Goal: Communication & Community: Answer question/provide support

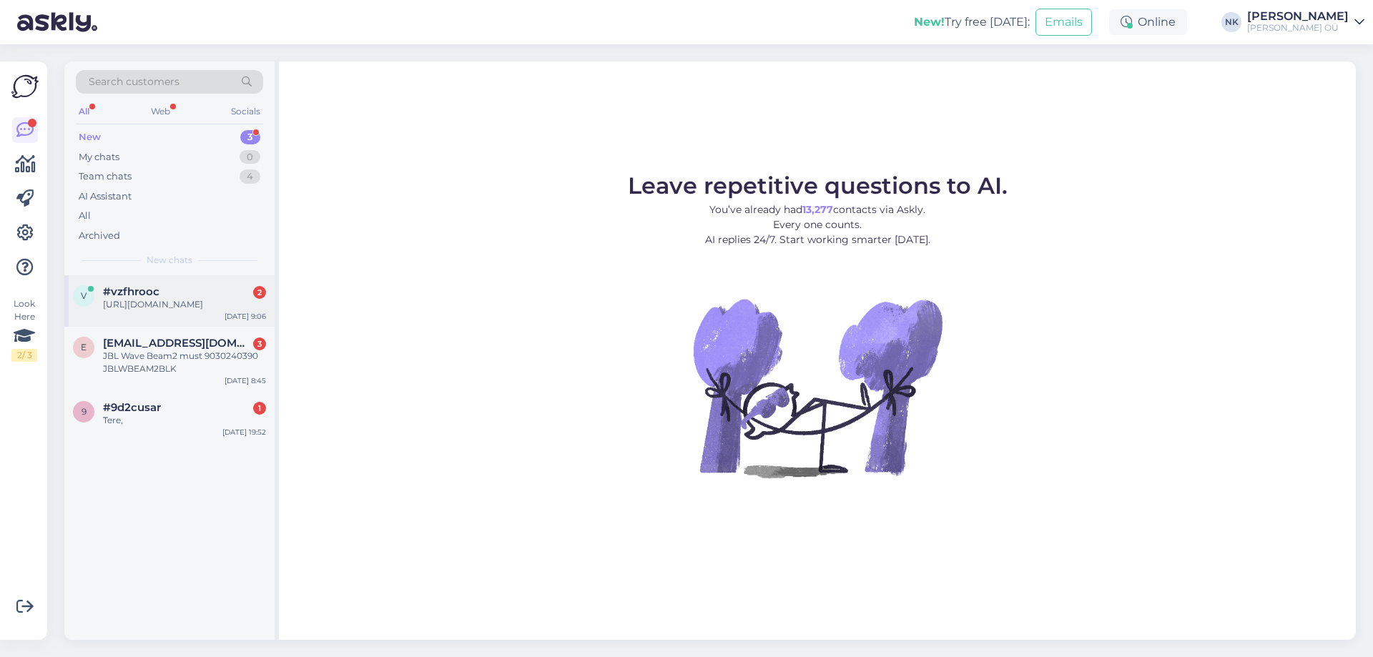
click at [207, 302] on div "[URL][DOMAIN_NAME]" at bounding box center [184, 304] width 163 height 13
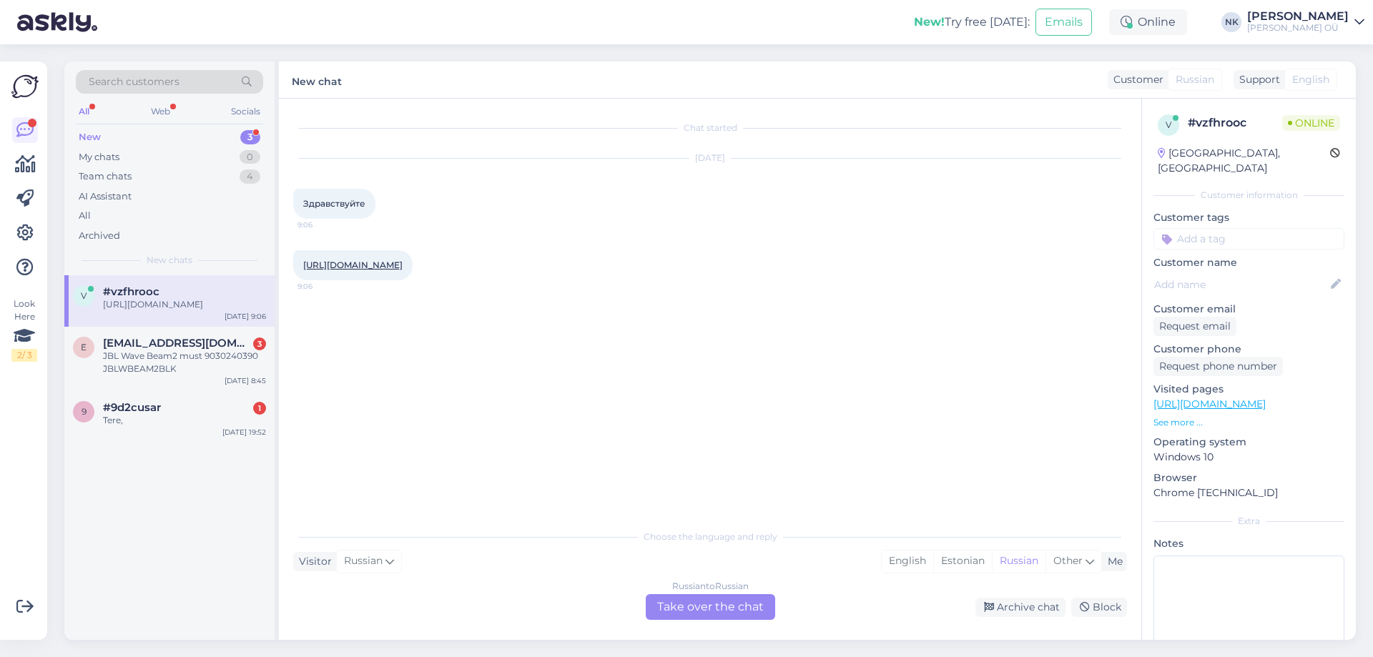
click at [667, 606] on div "Russian to Russian Take over the chat" at bounding box center [710, 607] width 129 height 26
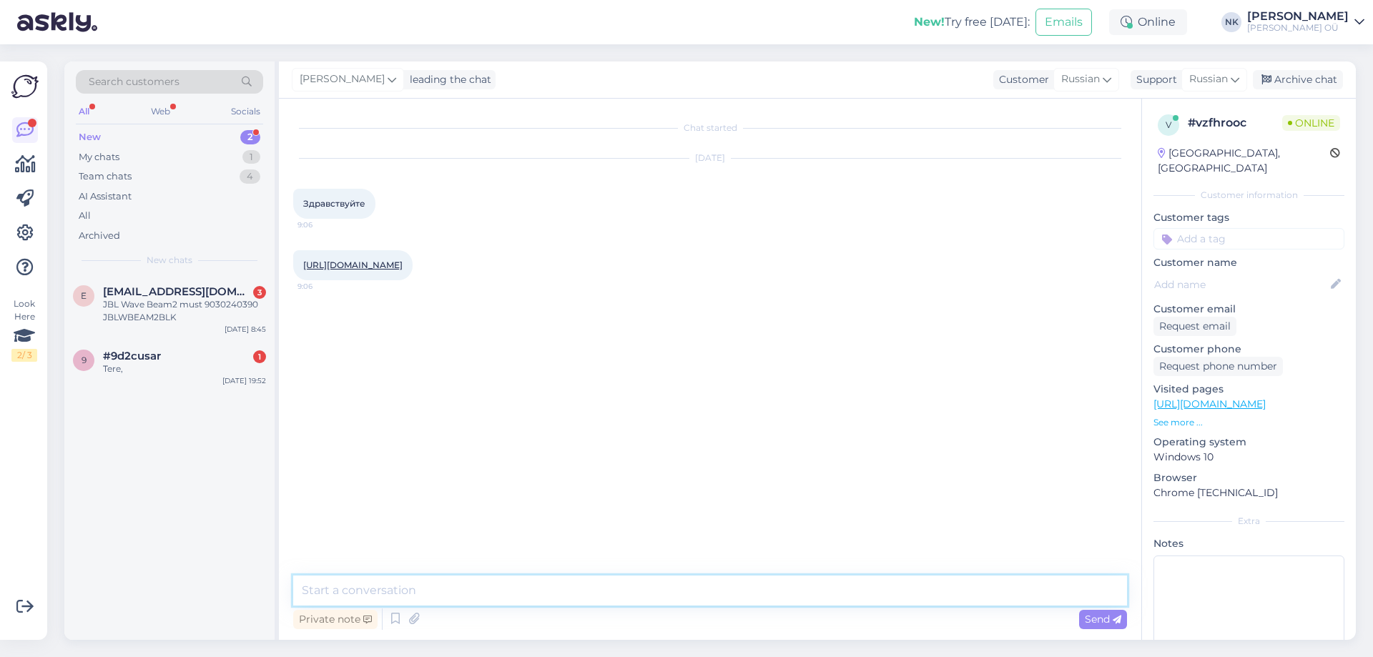
click at [433, 591] on textarea at bounding box center [710, 591] width 834 height 30
type textarea "Здравствуйте! Чем могу помочь?"
click at [116, 304] on div "JBL Wave Beam2 must 9030240390 JBLWBEAM2BLK" at bounding box center [184, 311] width 163 height 26
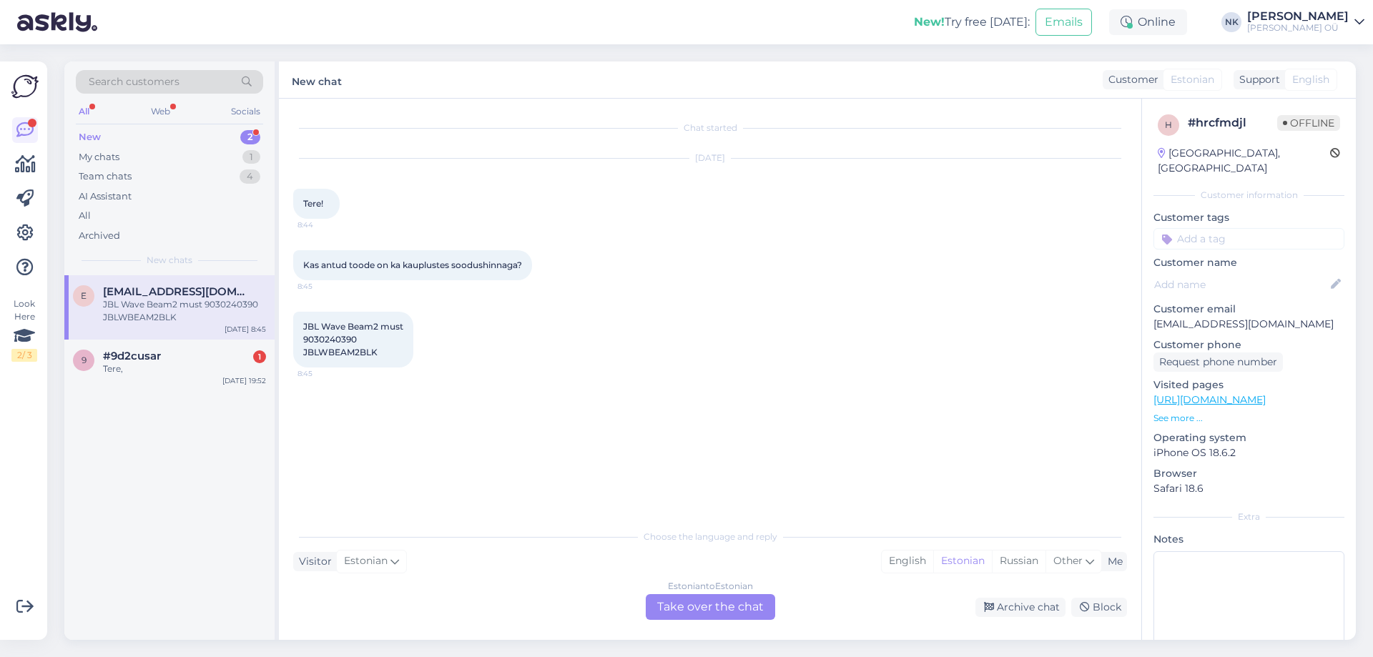
click at [687, 592] on div "Estonian to Estonian" at bounding box center [710, 586] width 85 height 13
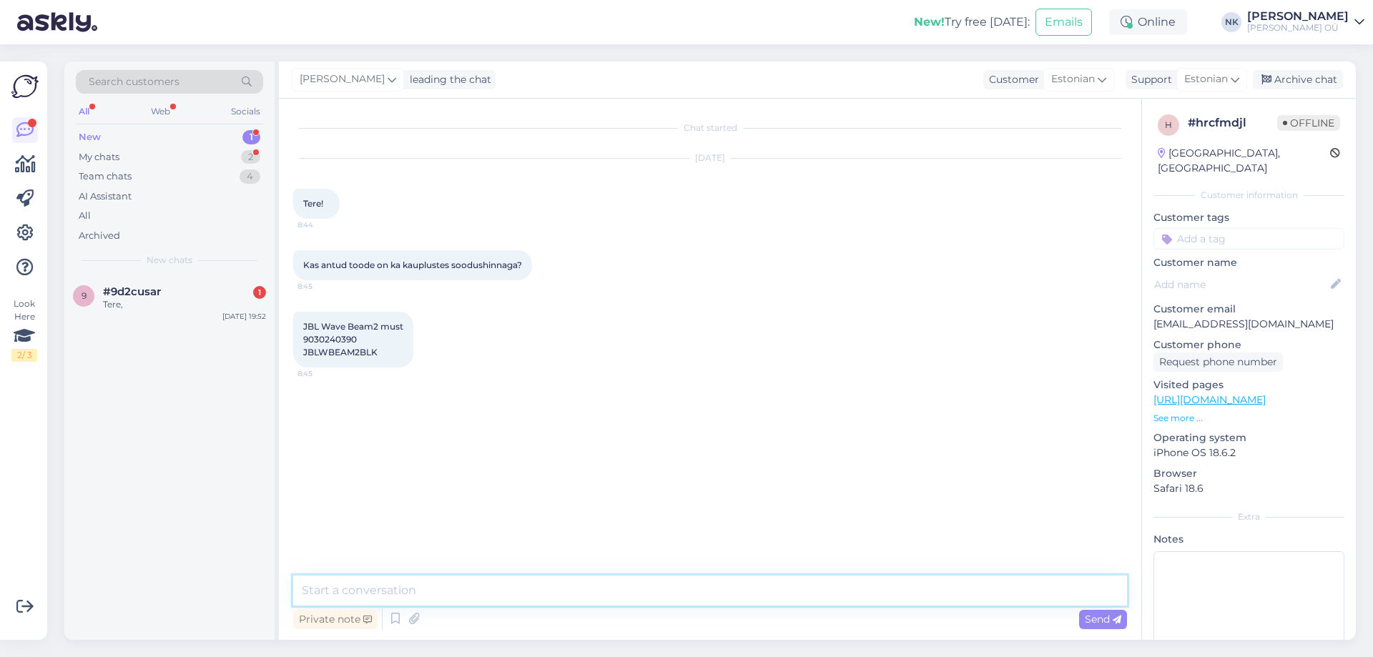
click at [596, 603] on textarea at bounding box center [710, 591] width 834 height 30
type textarea "Tere! Jah, kauplustes kehtivad [PERSON_NAME] soodustused"
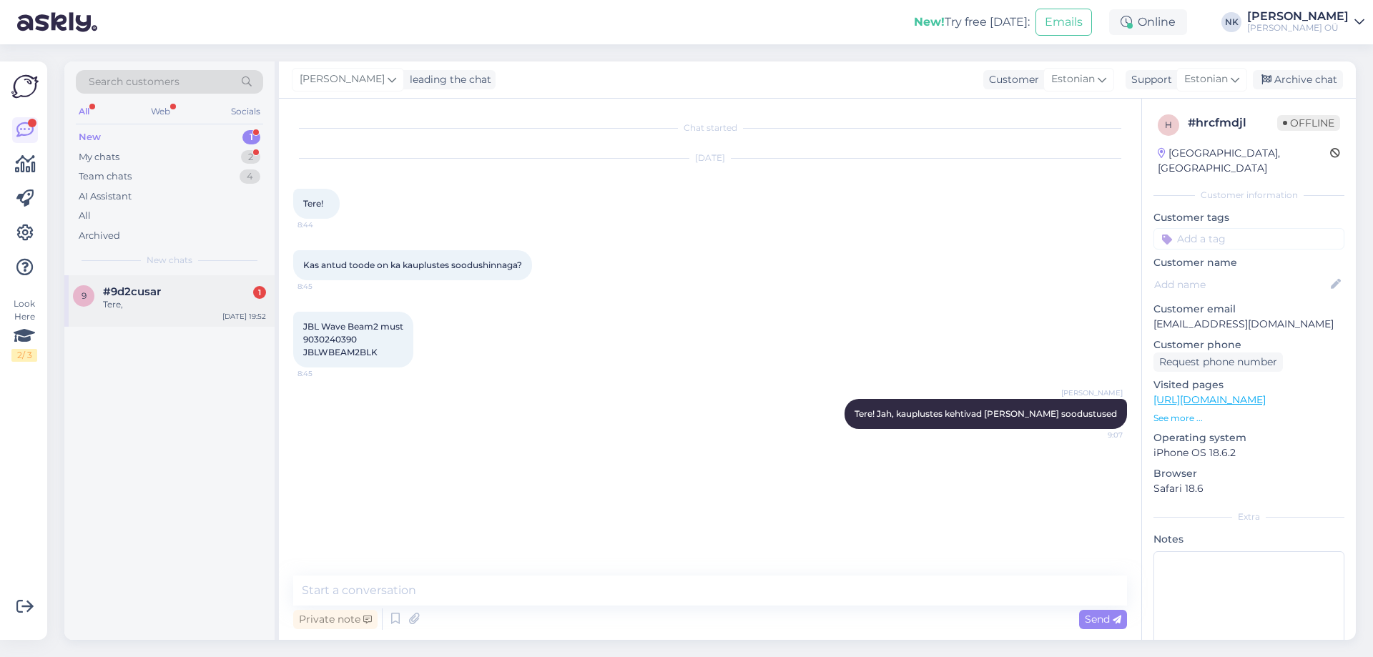
drag, startPoint x: 207, startPoint y: 340, endPoint x: 212, endPoint y: 297, distance: 43.2
click at [208, 326] on div "9 #9d2cusar 1 Tere, [DATE] 19:52" at bounding box center [169, 457] width 210 height 365
click at [212, 297] on div "#9d2cusar 1" at bounding box center [184, 291] width 163 height 13
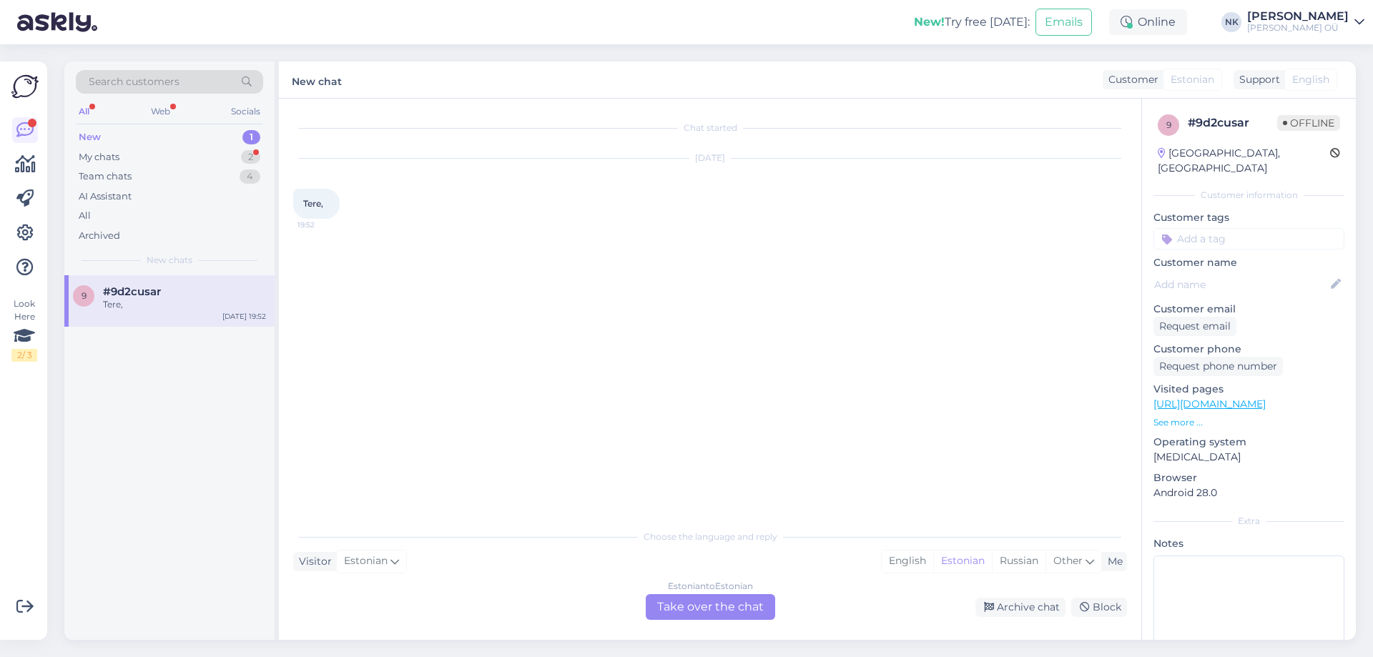
drag, startPoint x: 679, startPoint y: 581, endPoint x: 694, endPoint y: 598, distance: 23.3
click at [681, 583] on div "Estonian to Estonian" at bounding box center [710, 586] width 85 height 13
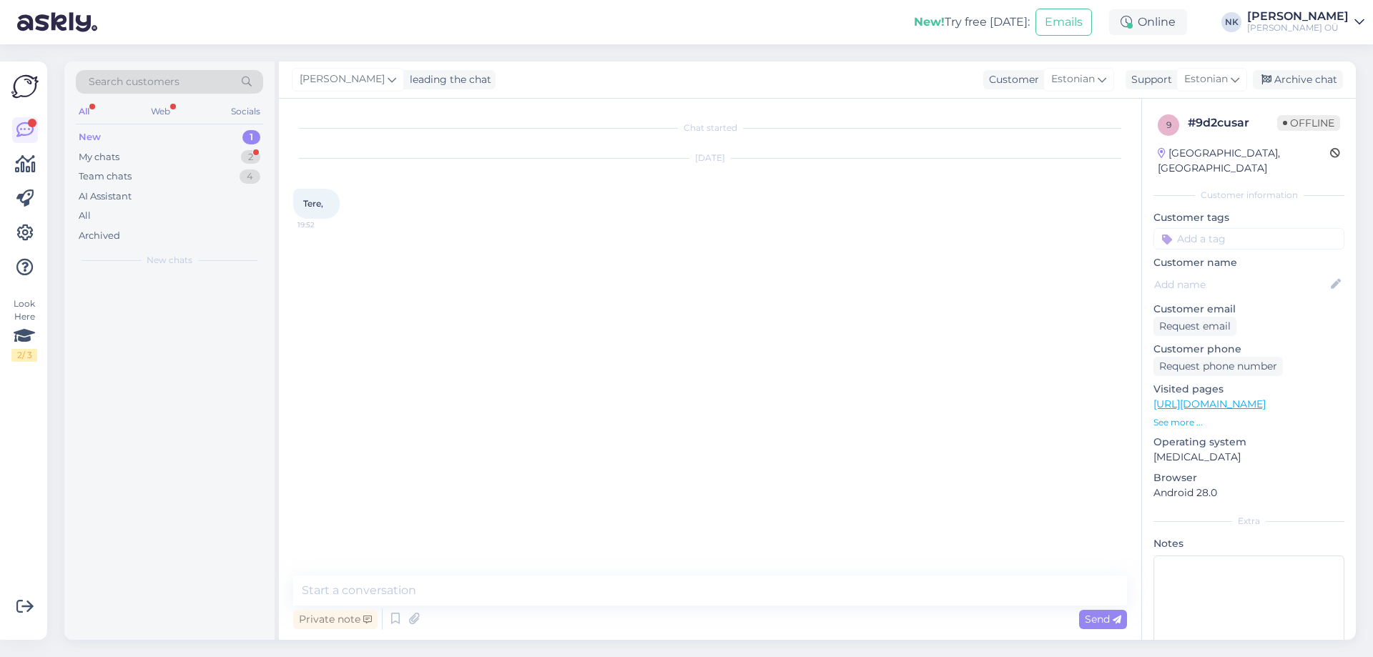
click at [696, 599] on textarea at bounding box center [710, 591] width 834 height 30
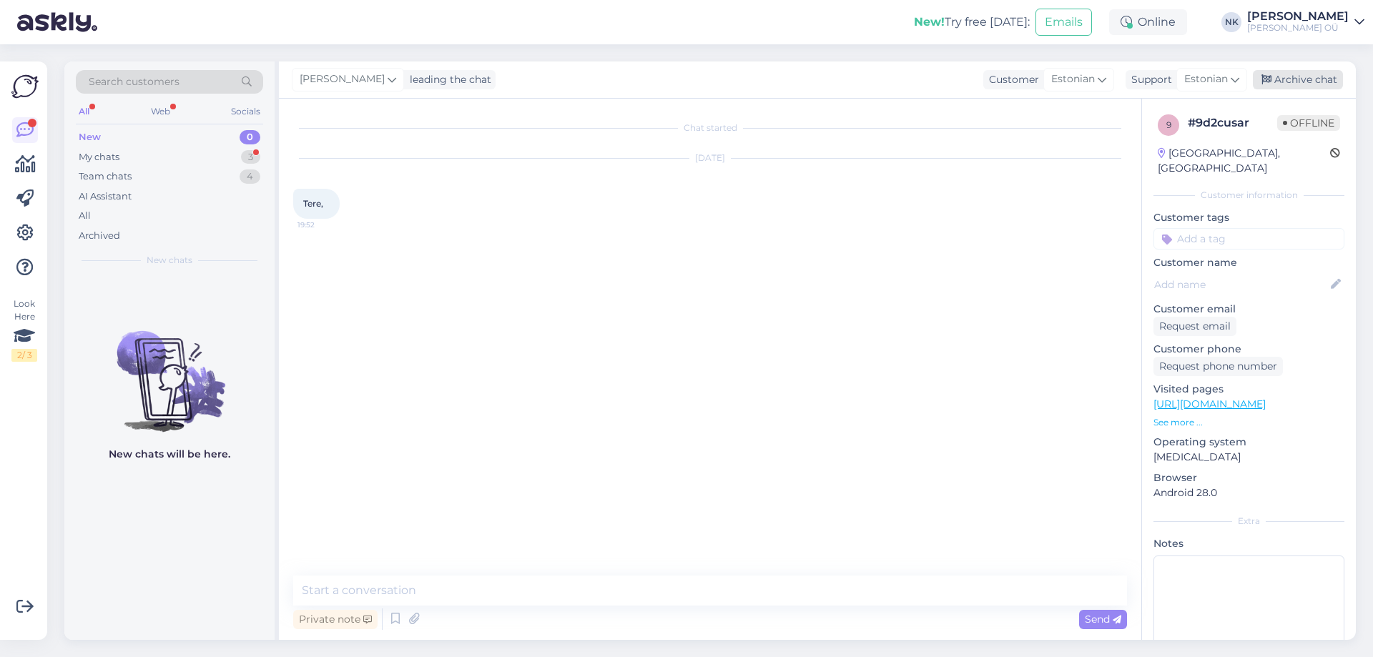
click at [1306, 87] on div "Archive chat" at bounding box center [1298, 79] width 90 height 19
click at [234, 162] on div "My chats 2" at bounding box center [169, 157] width 187 height 20
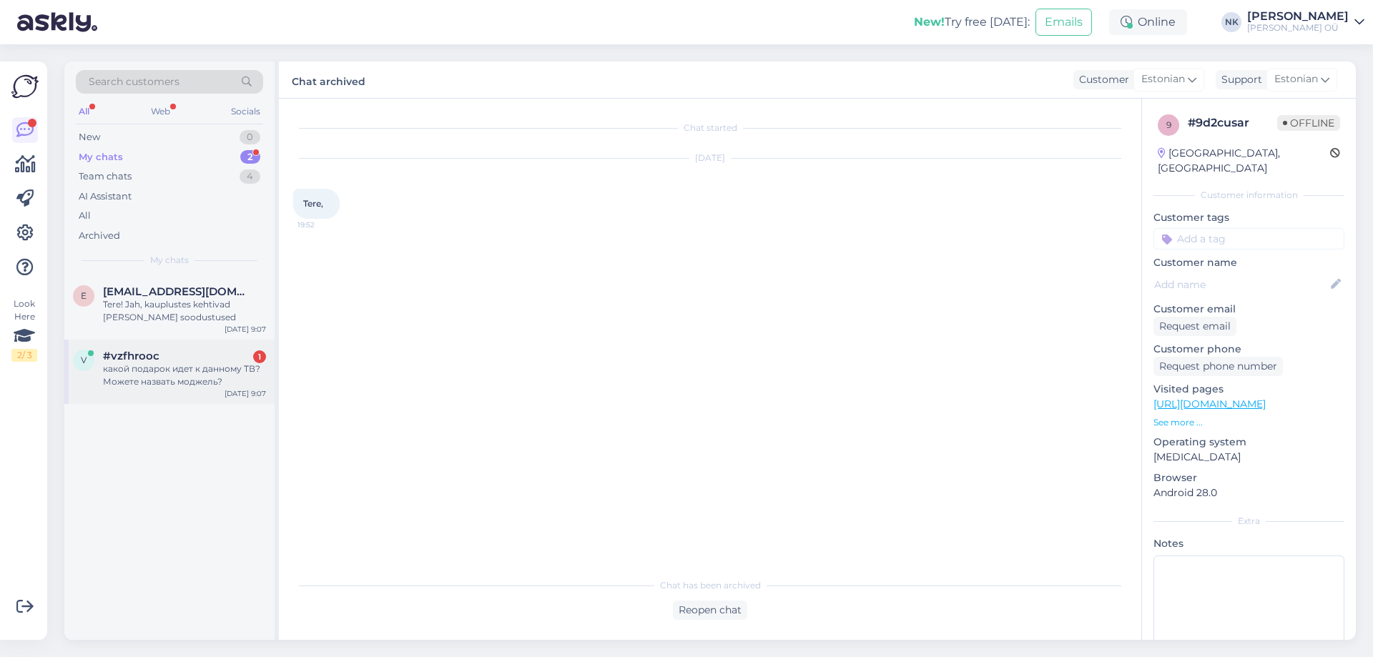
click at [218, 345] on div "v #vzfhrooc 1 какой подарок идет к данному ТВ? Можете назвать моджель? [DATE] 9…" at bounding box center [169, 372] width 210 height 64
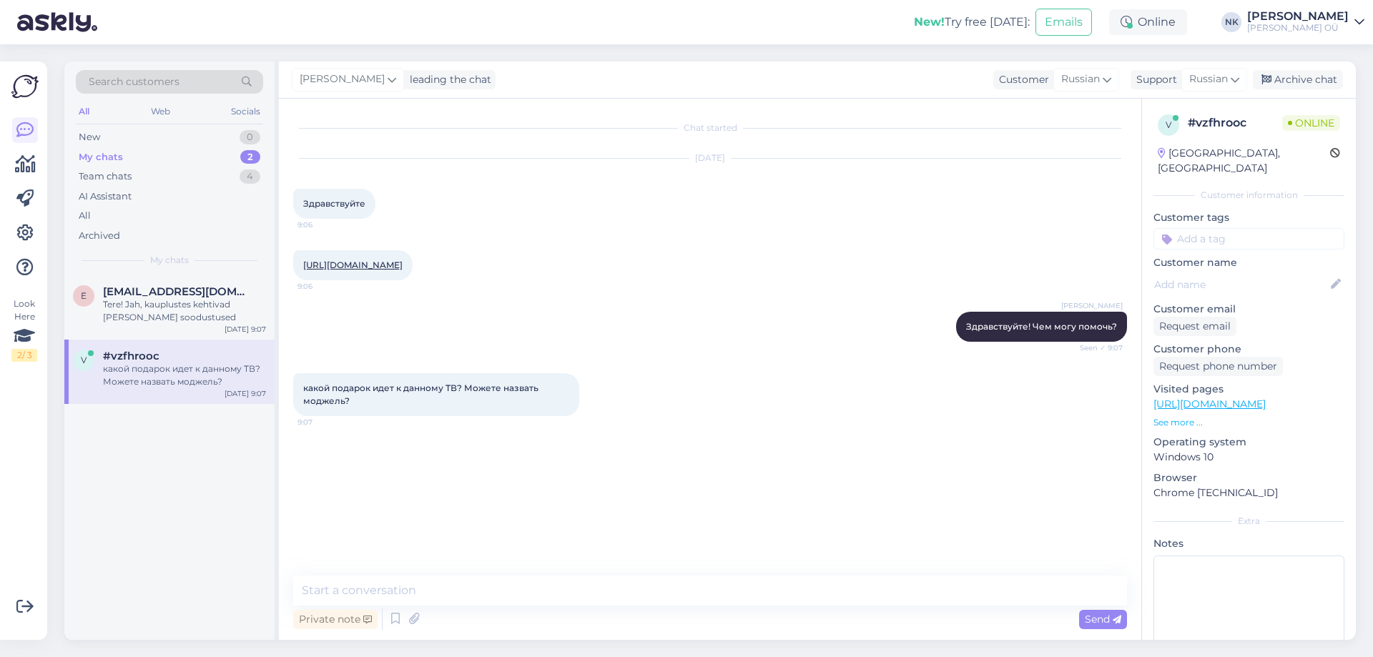
click at [398, 270] on link "[URL][DOMAIN_NAME]" at bounding box center [352, 265] width 99 height 11
click at [471, 596] on textarea at bounding box center [710, 591] width 834 height 30
paste textarea "Samsung UE32F6002FKXXH SMART FHD"
type textarea "Как подарок идёт Samsung UE32F6002FKXXH SMART FHD"
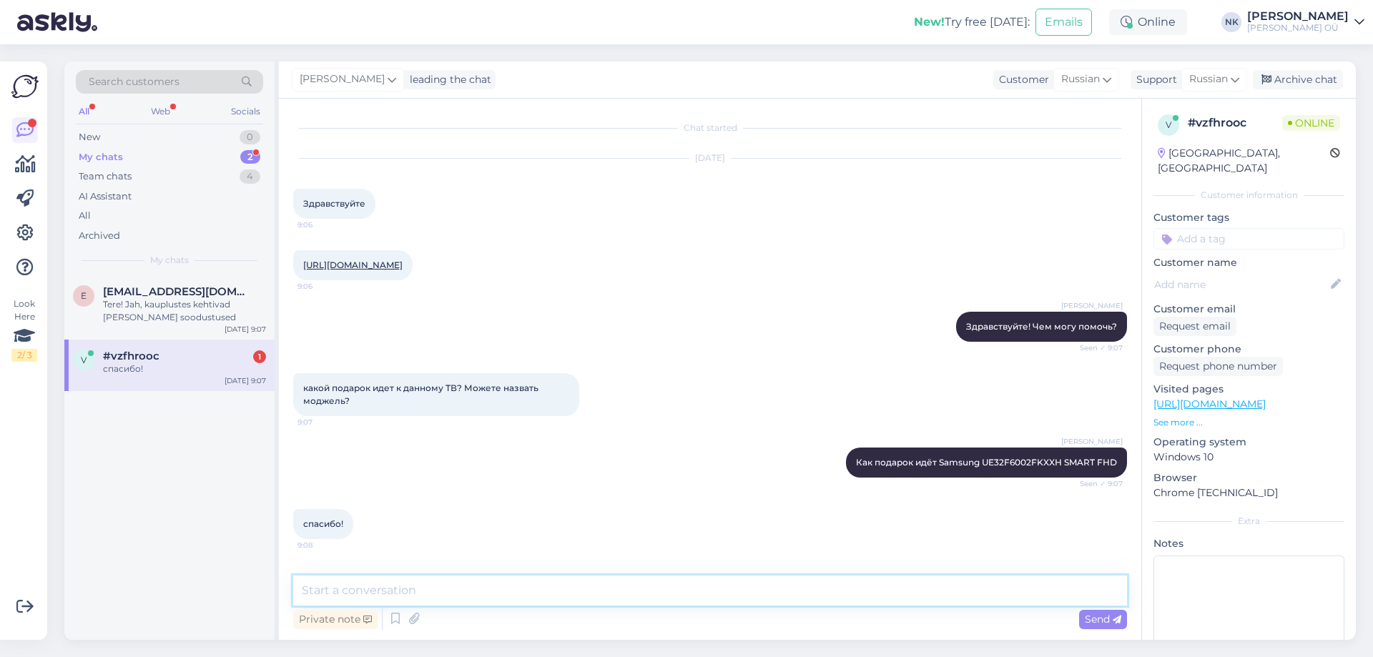
scroll to position [5, 0]
click at [500, 583] on textarea at bounding box center [710, 591] width 834 height 30
click at [500, 586] on textarea at bounding box center [710, 591] width 834 height 30
click at [483, 598] on textarea at bounding box center [710, 591] width 834 height 30
type textarea "Пожалуйста"
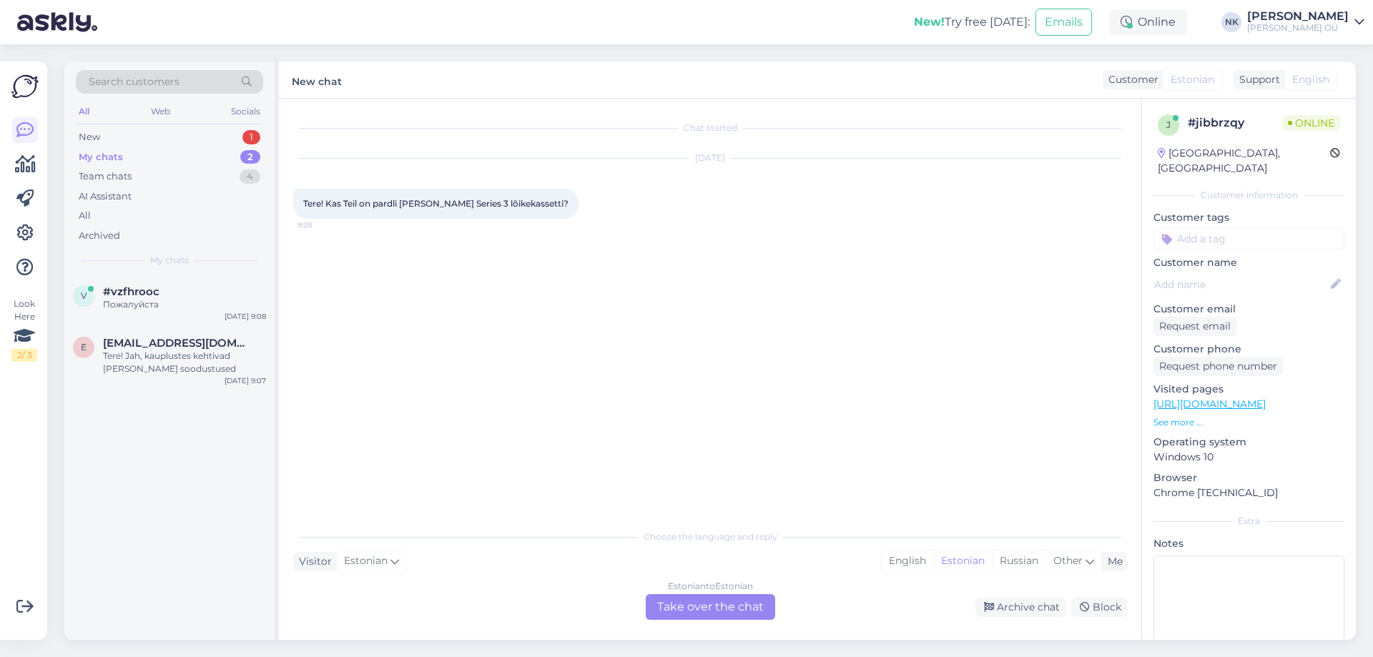
scroll to position [0, 0]
click at [1266, 398] on link "[URL][DOMAIN_NAME]" at bounding box center [1209, 404] width 112 height 13
click at [698, 591] on div "Estonian to Estonian" at bounding box center [710, 586] width 85 height 13
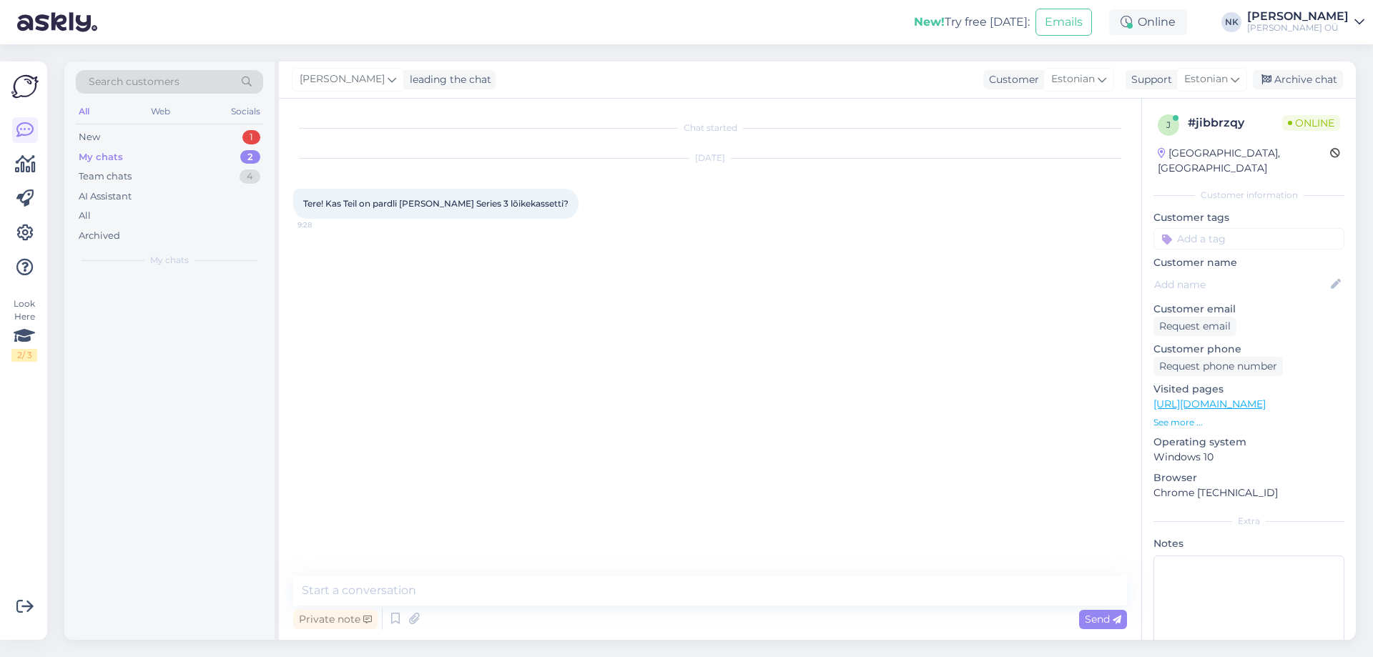
click at [660, 596] on textarea at bounding box center [710, 591] width 834 height 30
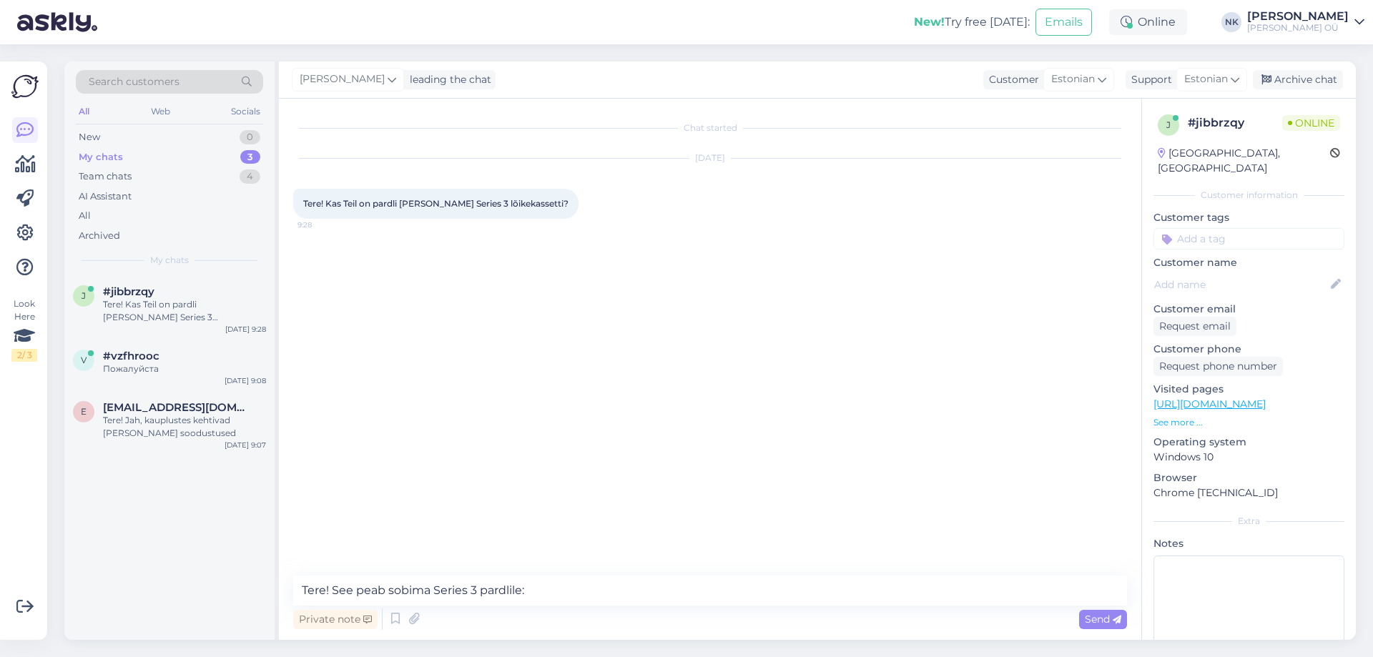
type textarea "Tere! See peab sobima Series 3 pardlile: [URL][DOMAIN_NAME][PERSON_NAME]"
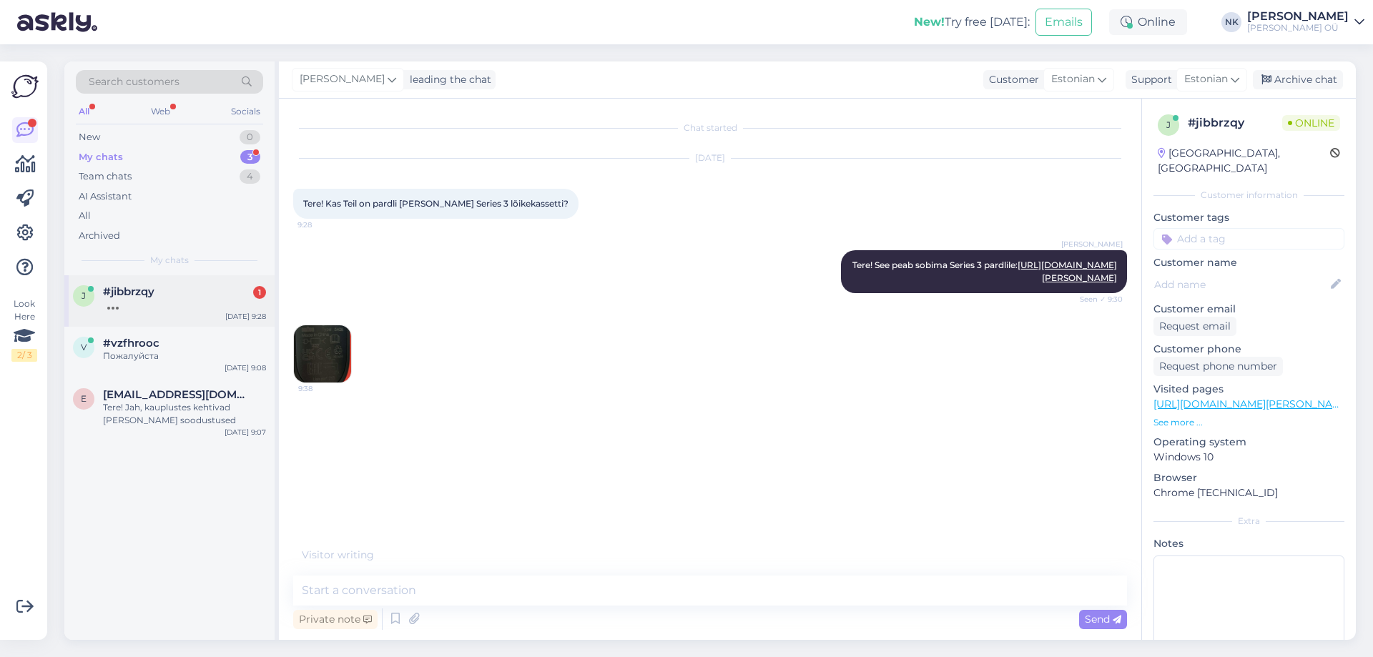
click at [156, 296] on div "#jibbrzqy 1" at bounding box center [184, 291] width 163 height 13
click at [328, 361] on img at bounding box center [322, 353] width 57 height 57
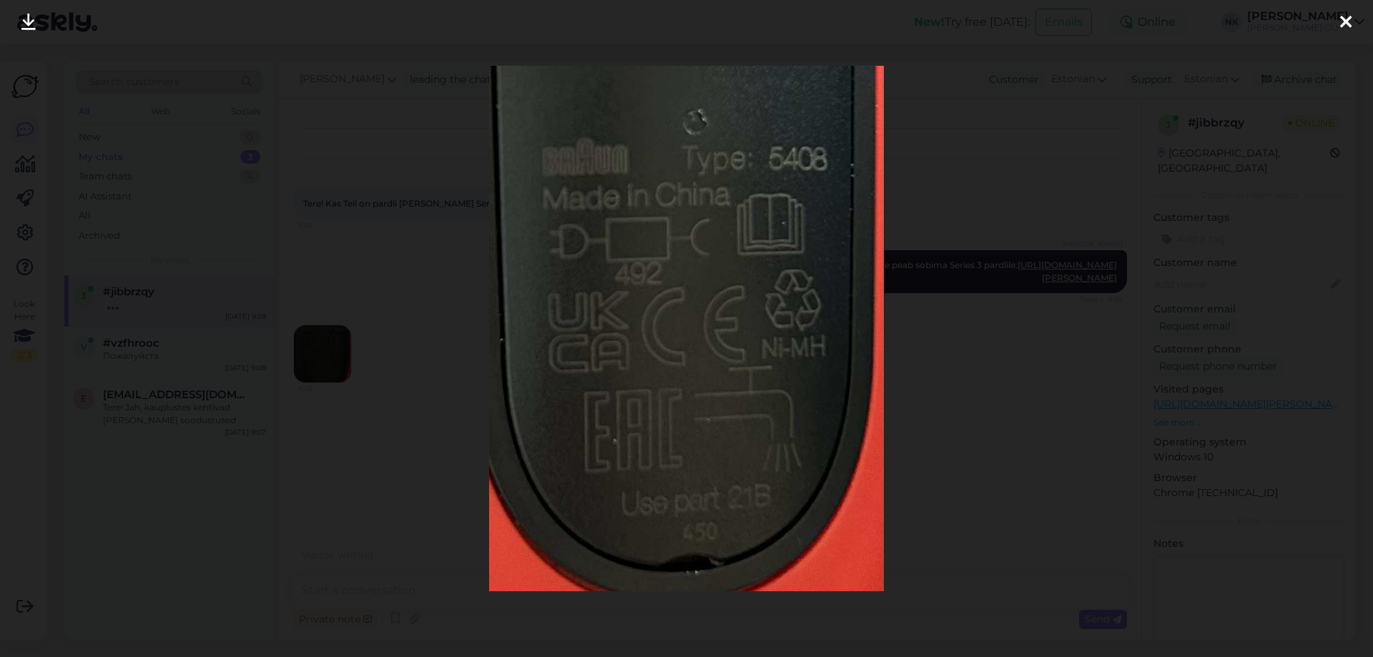
click at [948, 378] on div at bounding box center [686, 328] width 1373 height 657
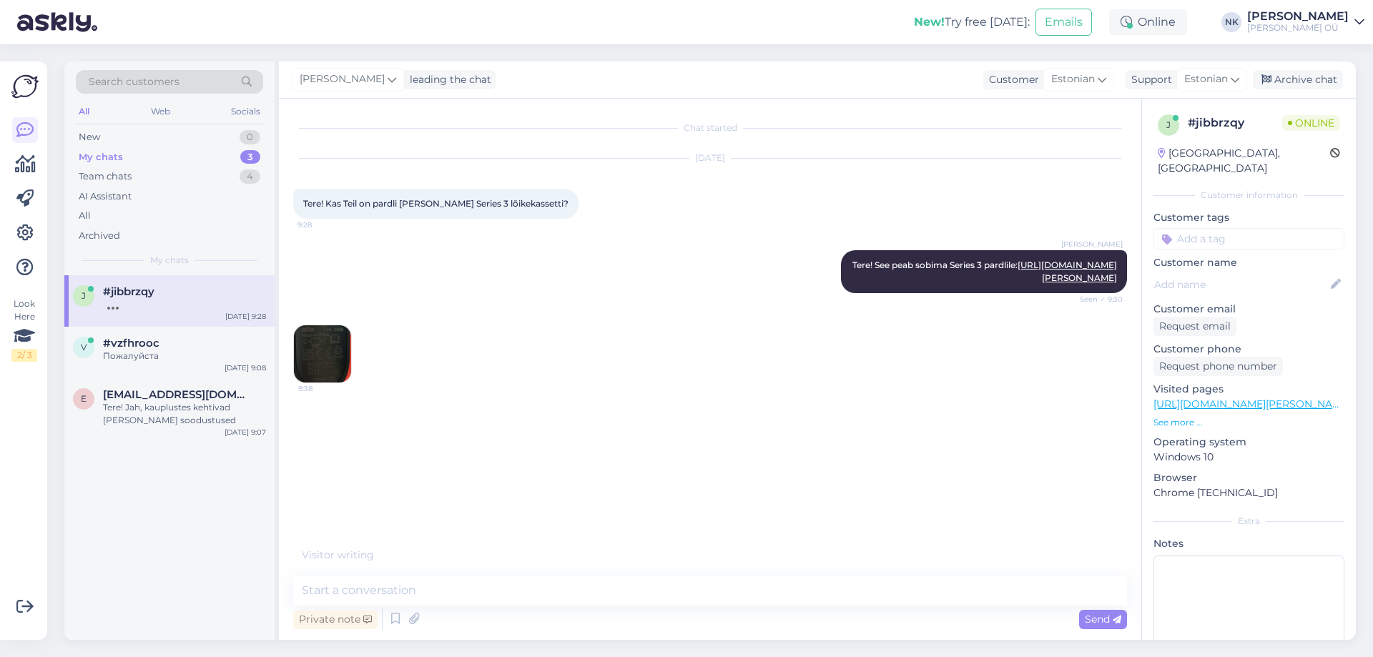
click at [340, 365] on img at bounding box center [322, 353] width 57 height 57
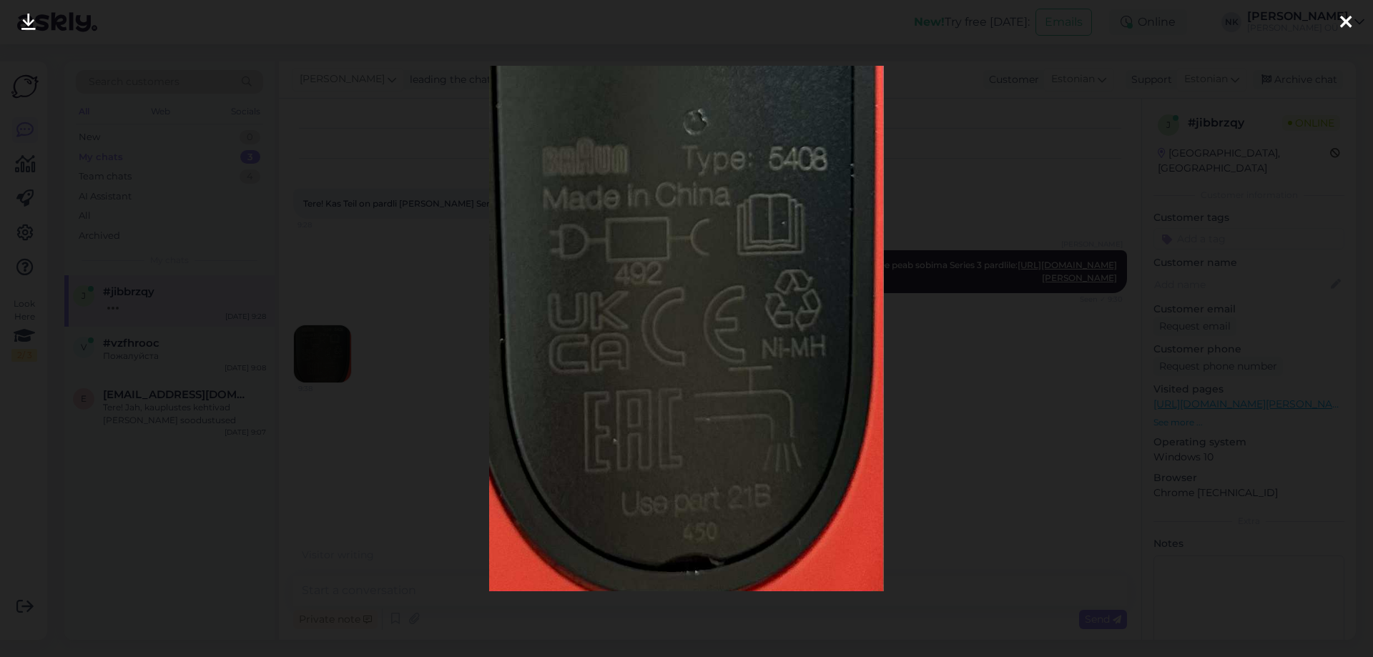
click at [991, 393] on div at bounding box center [686, 328] width 1373 height 657
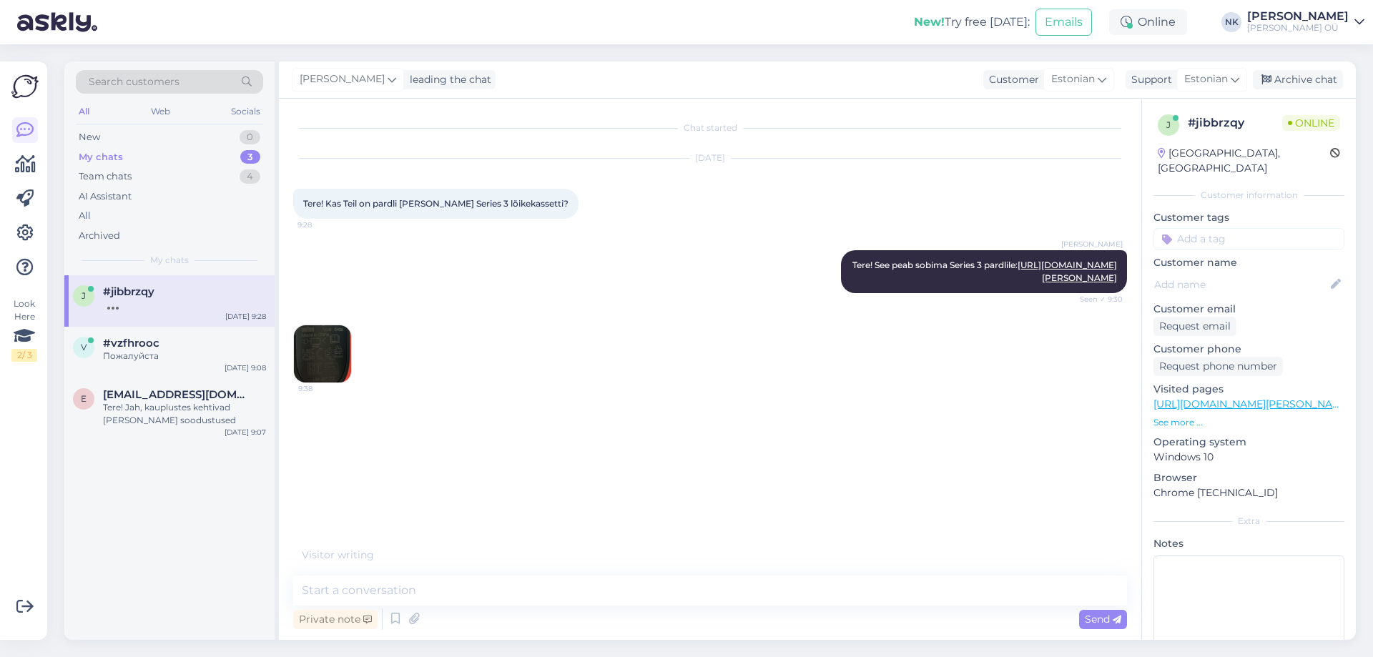
click at [337, 383] on img at bounding box center [322, 353] width 57 height 57
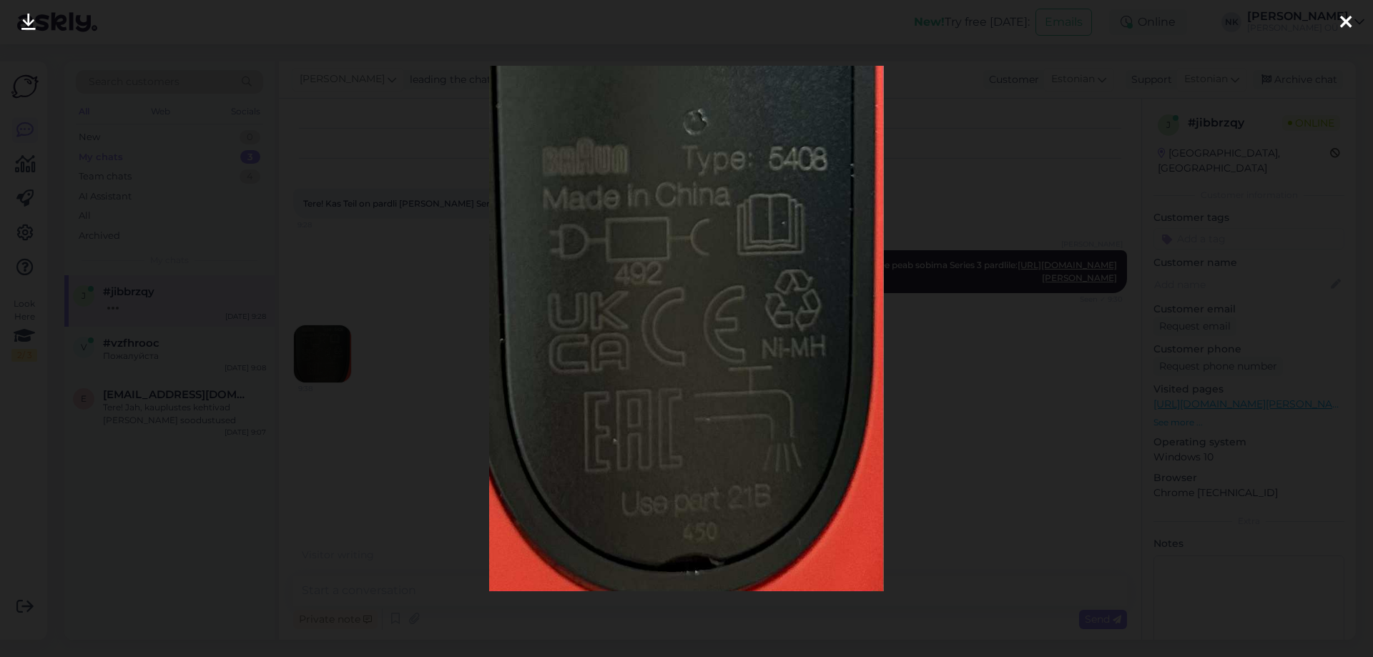
click at [990, 423] on div at bounding box center [686, 328] width 1373 height 657
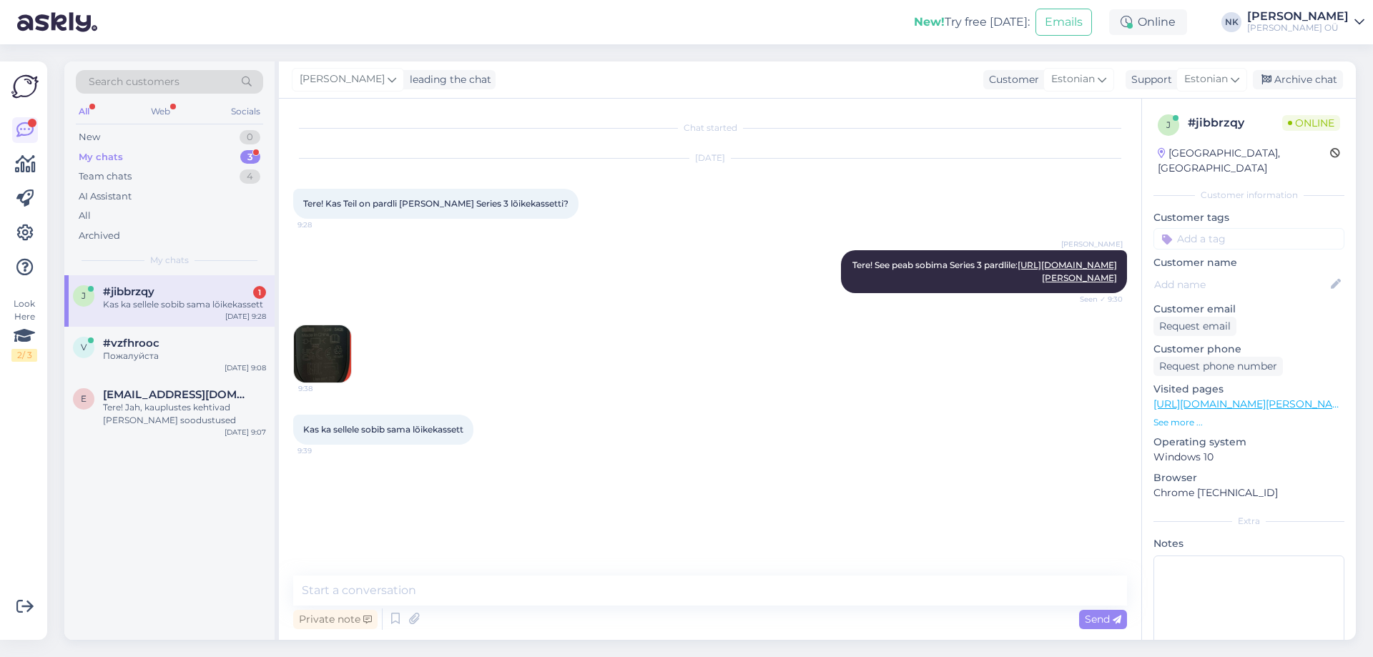
click at [342, 370] on img at bounding box center [322, 353] width 57 height 57
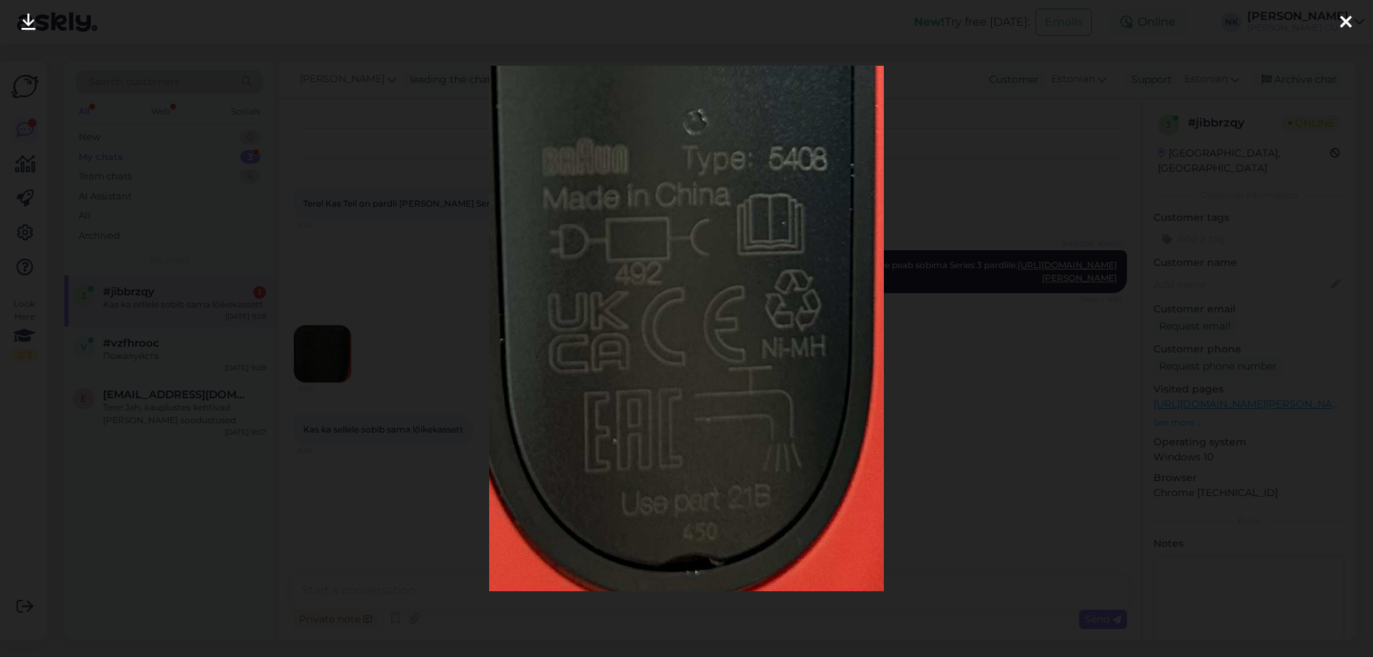
click at [1030, 267] on div at bounding box center [686, 328] width 1373 height 657
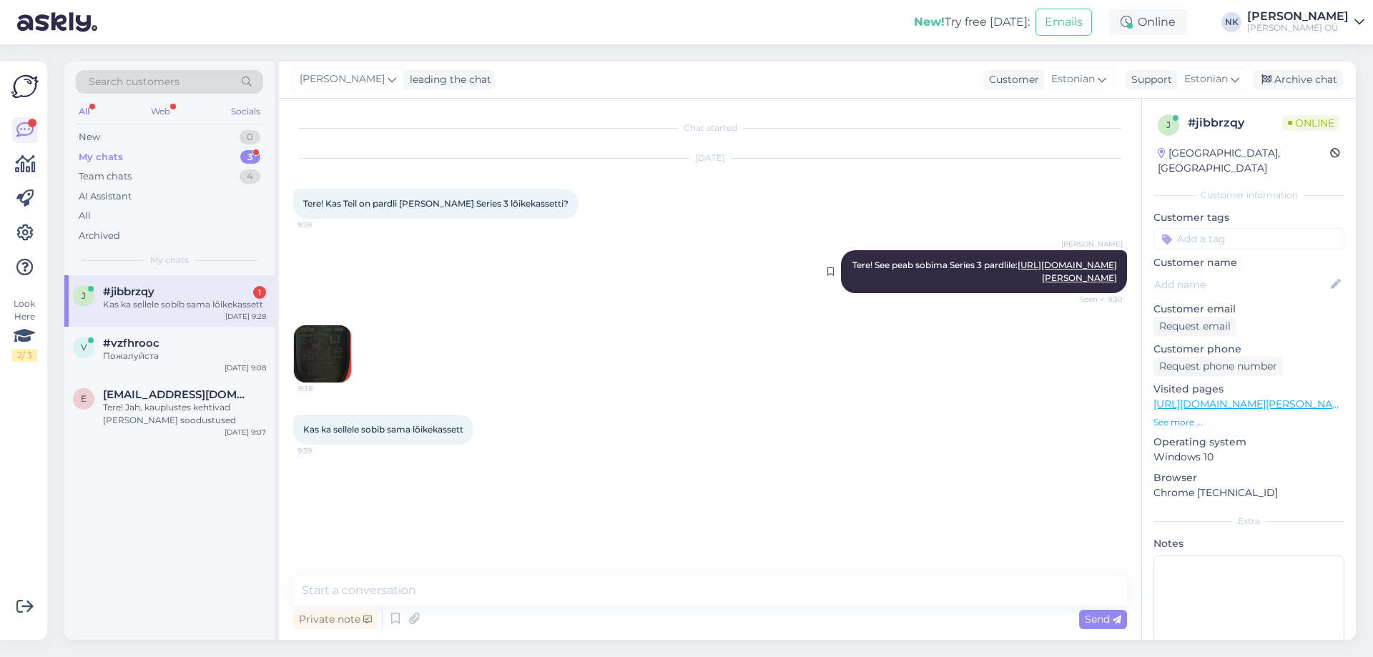
click at [1017, 282] on link "[URL][DOMAIN_NAME][PERSON_NAME]" at bounding box center [1066, 272] width 99 height 24
click at [340, 376] on img at bounding box center [322, 353] width 57 height 57
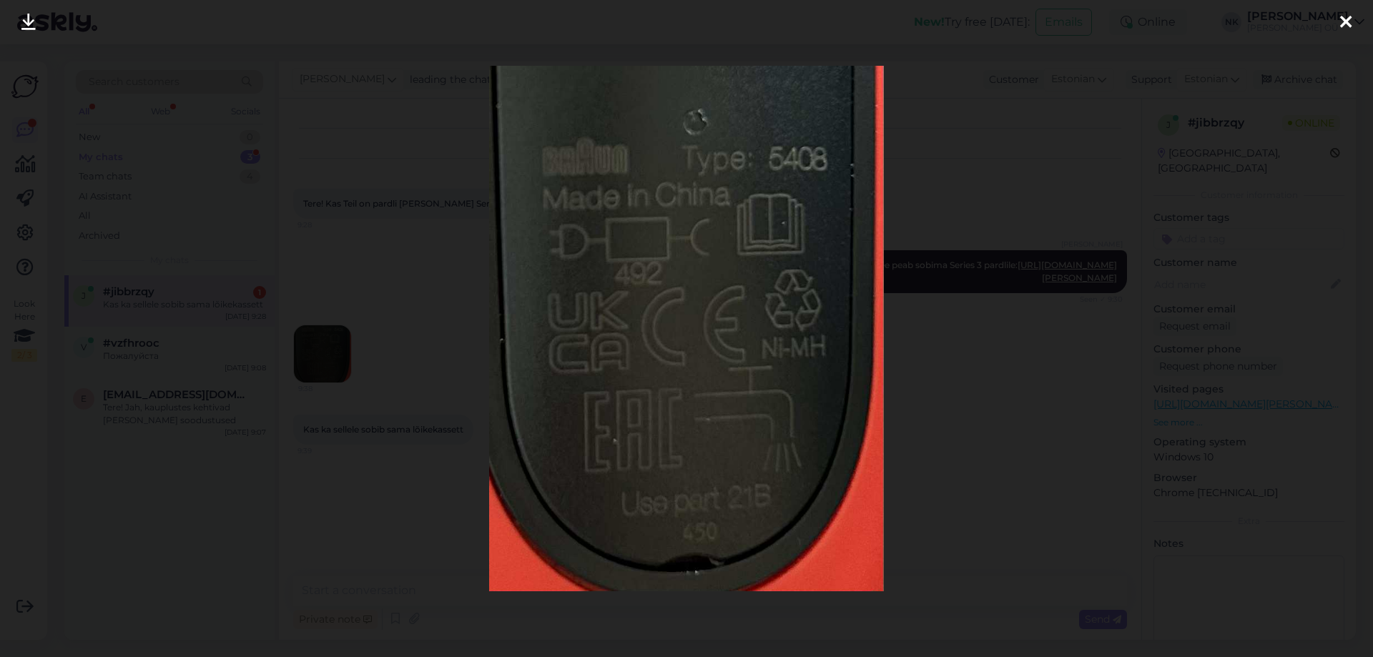
click at [1012, 294] on div at bounding box center [686, 328] width 1373 height 657
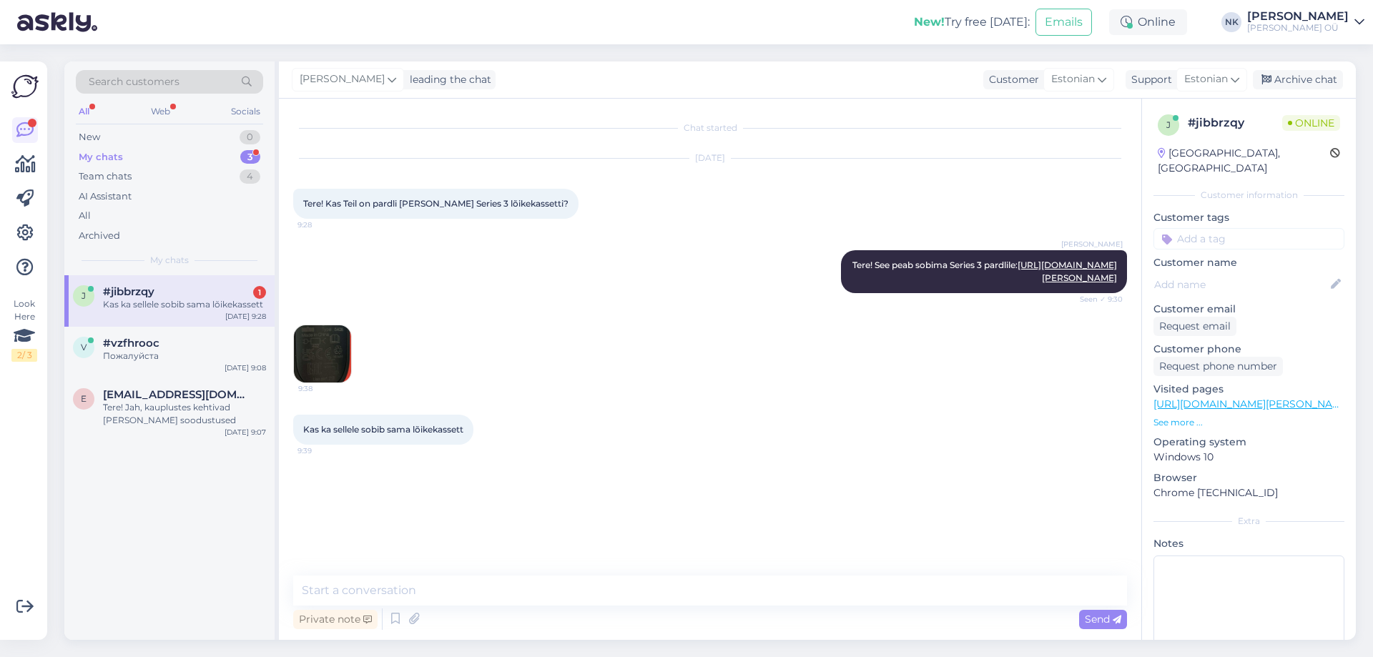
click at [333, 363] on img at bounding box center [322, 353] width 57 height 57
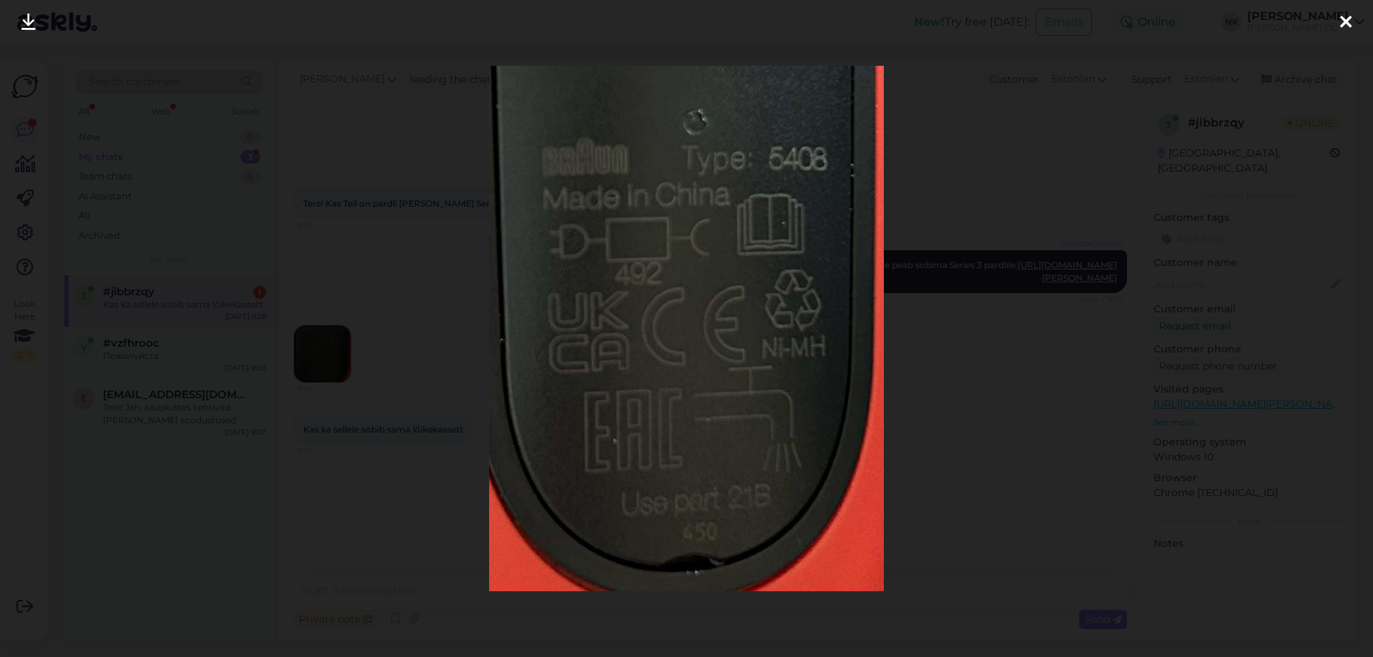
click at [986, 370] on div at bounding box center [686, 328] width 1373 height 657
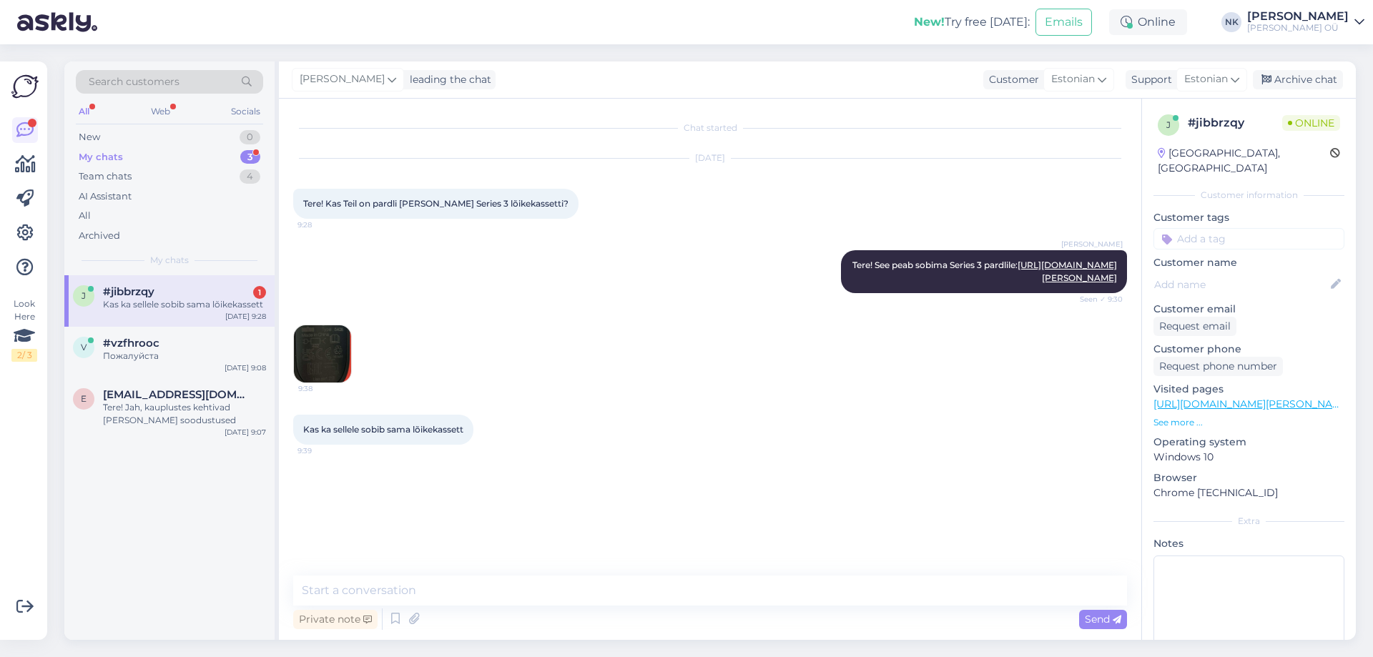
drag, startPoint x: 232, startPoint y: 330, endPoint x: 233, endPoint y: 323, distance: 7.3
click at [232, 330] on div "v #vzfhrooc Пожалуйста [DATE] 9:08" at bounding box center [169, 352] width 210 height 51
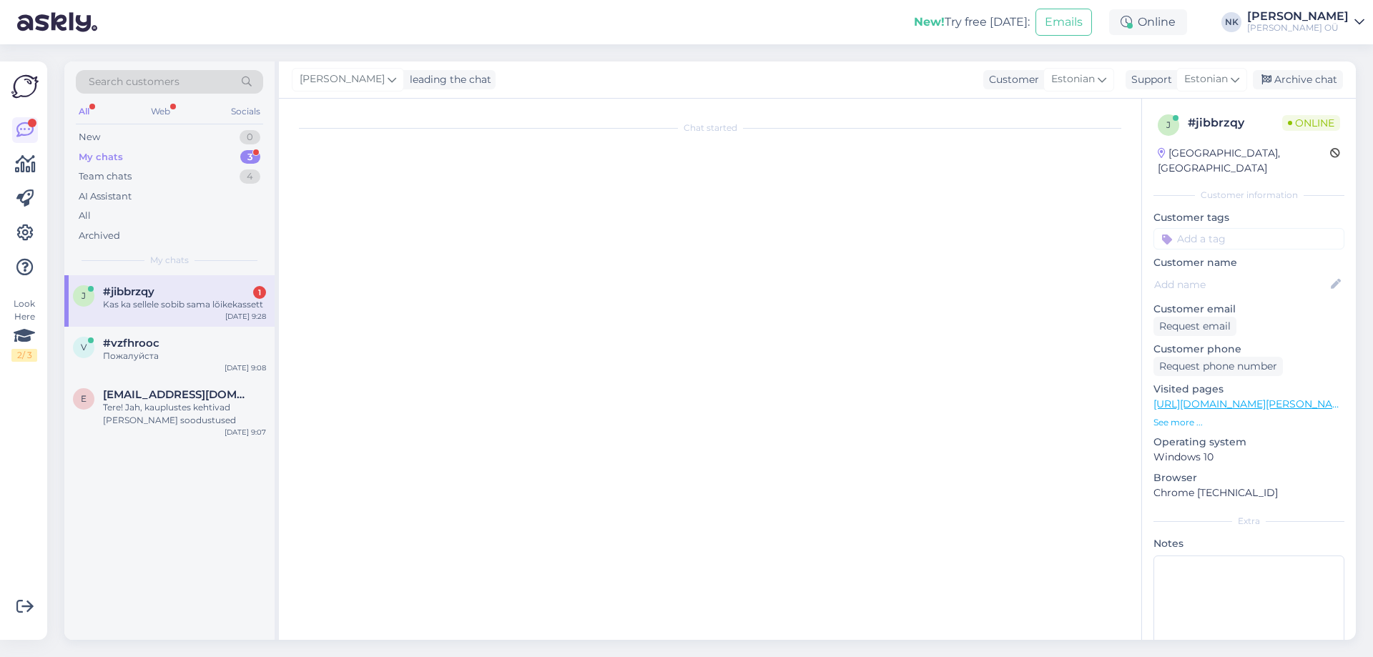
scroll to position [66, 0]
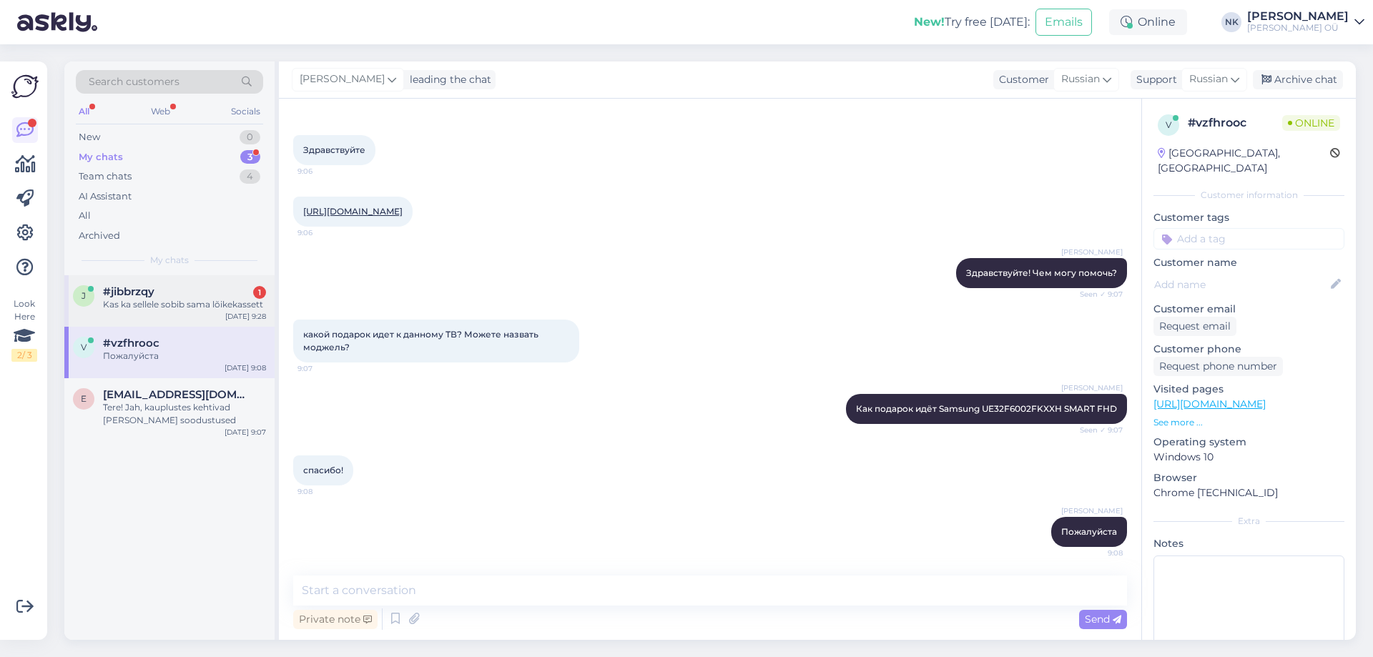
click at [240, 310] on div "Kas ka sellele sobib sama lõikekassett" at bounding box center [184, 304] width 163 height 13
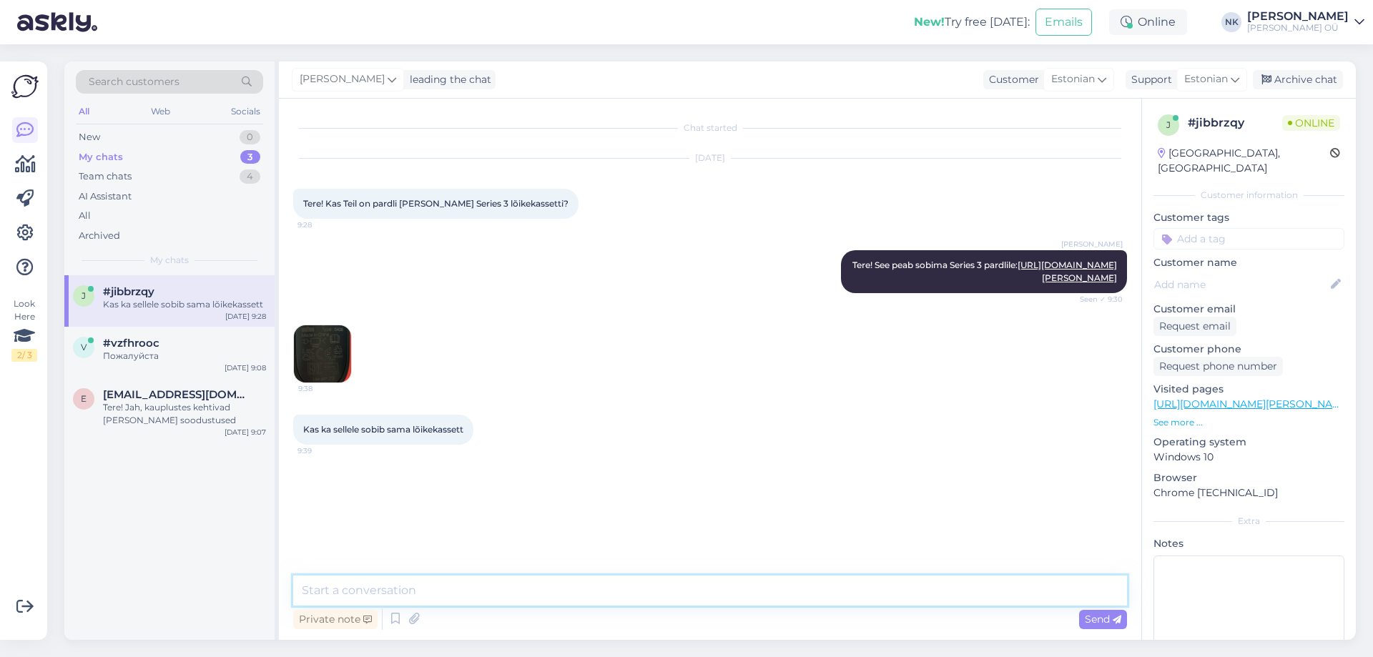
click at [376, 592] on textarea at bounding box center [710, 591] width 834 height 30
type textarea "Selle kohta ei oska öelda kahjuks, seda pole loetelus"
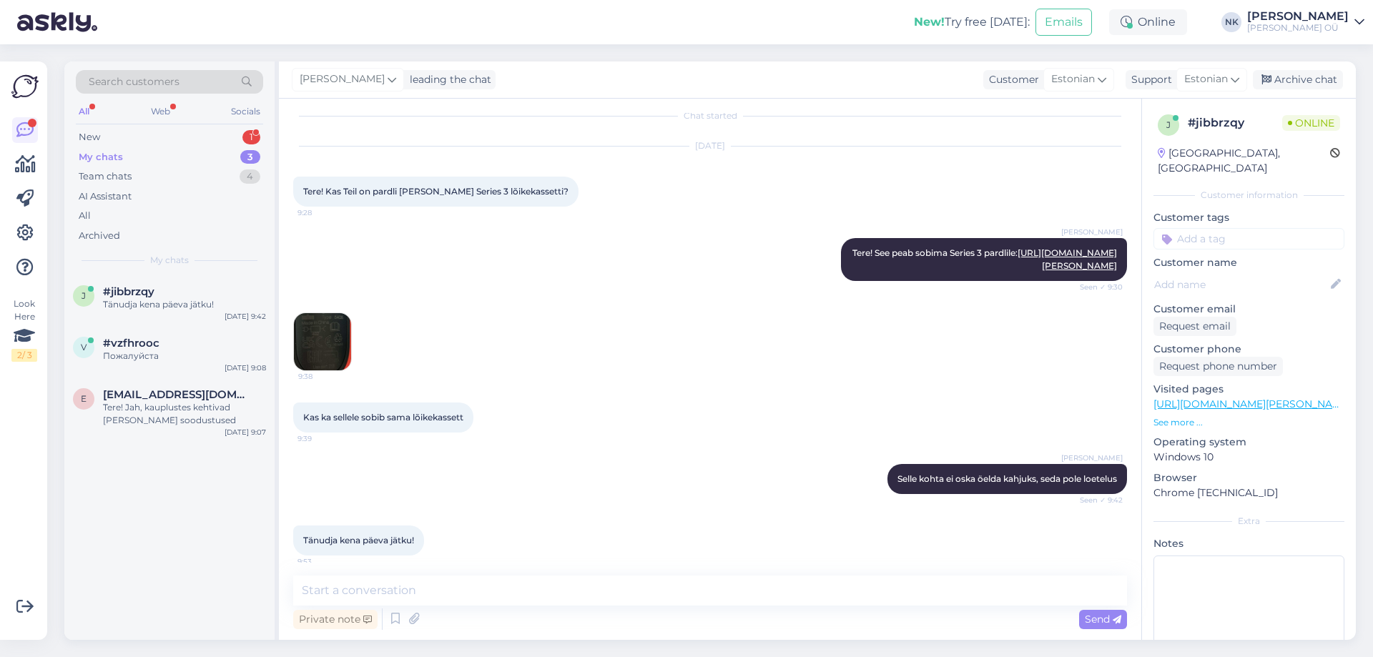
scroll to position [34, 0]
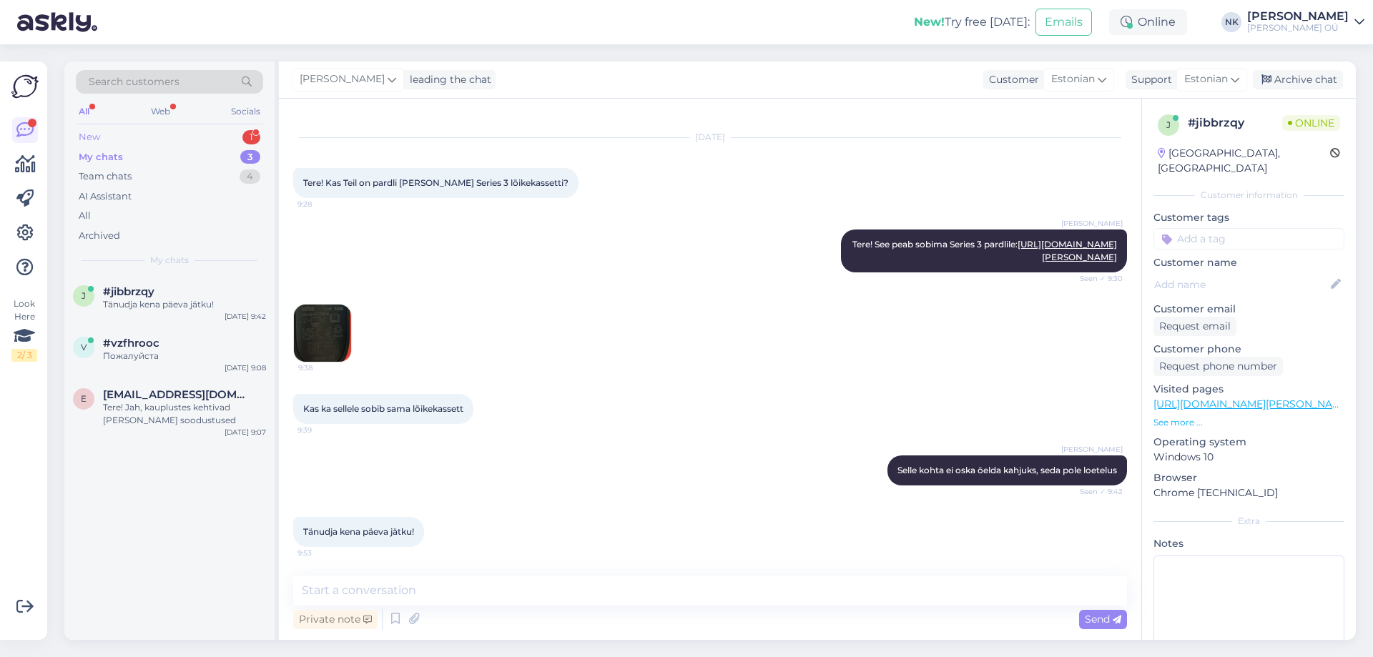
click at [202, 129] on div "New 1" at bounding box center [169, 137] width 187 height 20
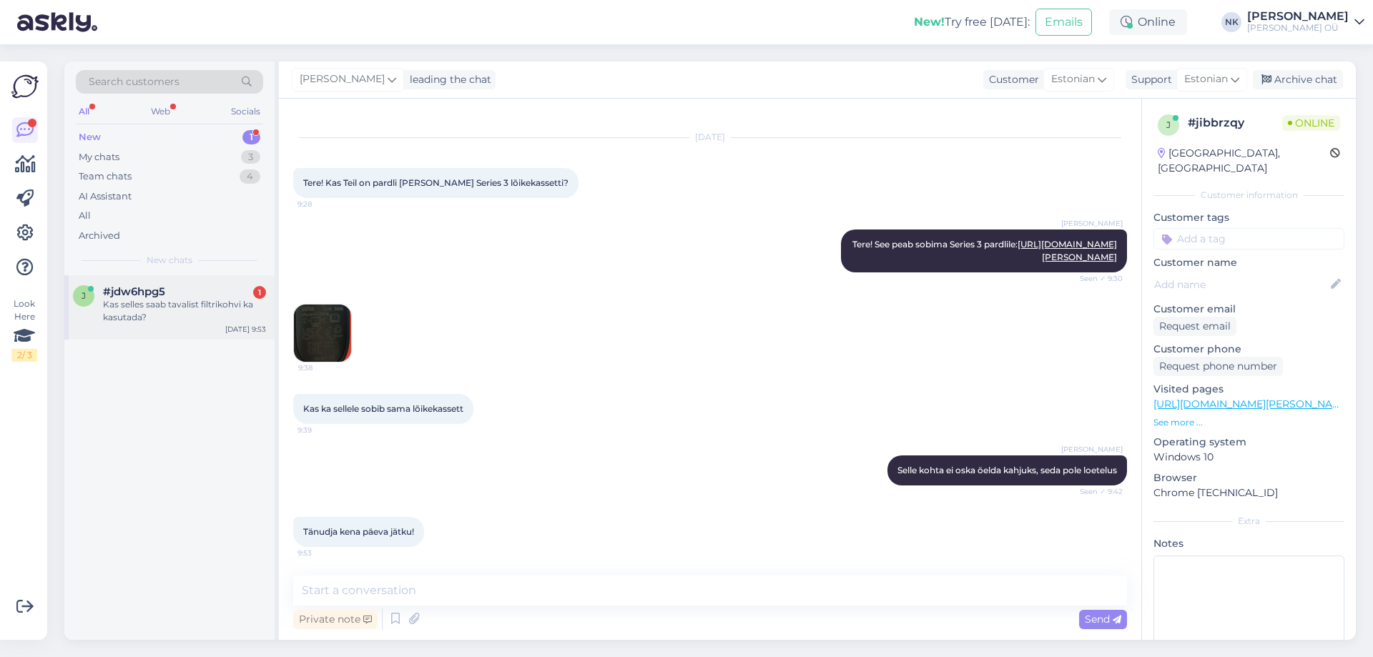
click at [197, 327] on div "j #jdw6hpg5 1 Kas selles saab tavalist filtrikohvi ka kasutada? [DATE] 9:53" at bounding box center [169, 307] width 210 height 64
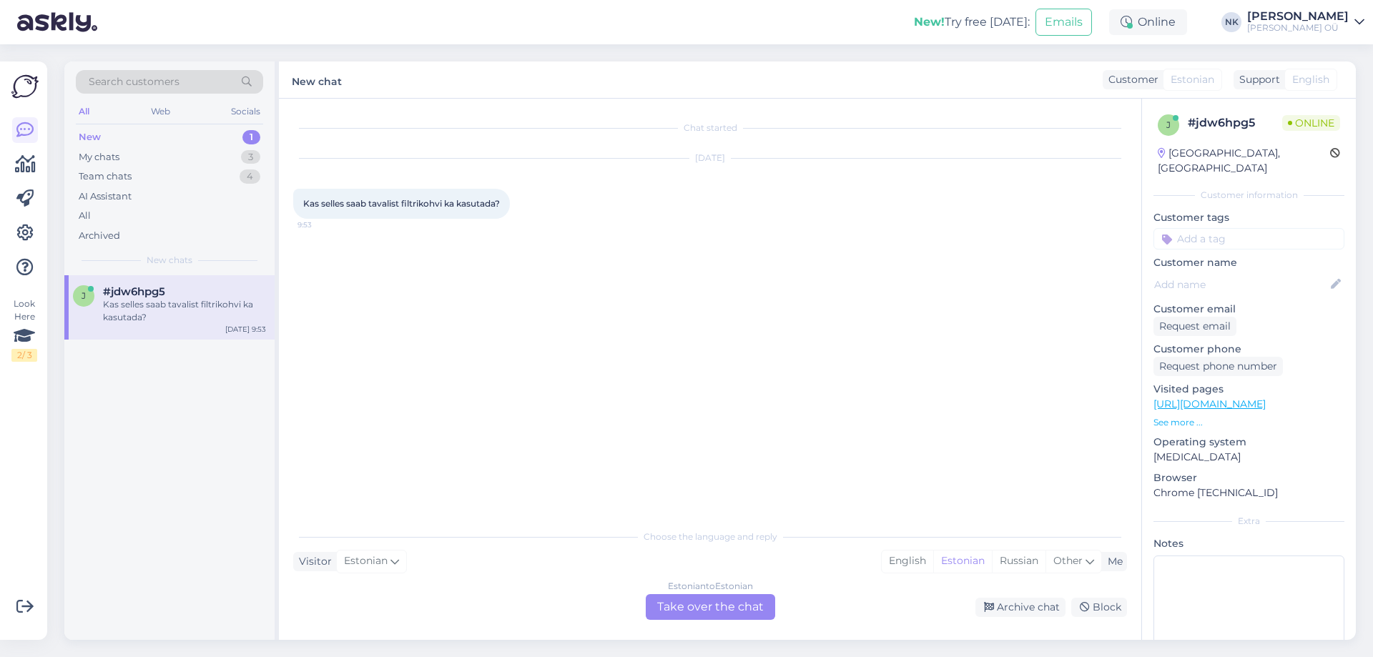
click at [692, 603] on div "Estonian to Estonian Take over the chat" at bounding box center [710, 607] width 129 height 26
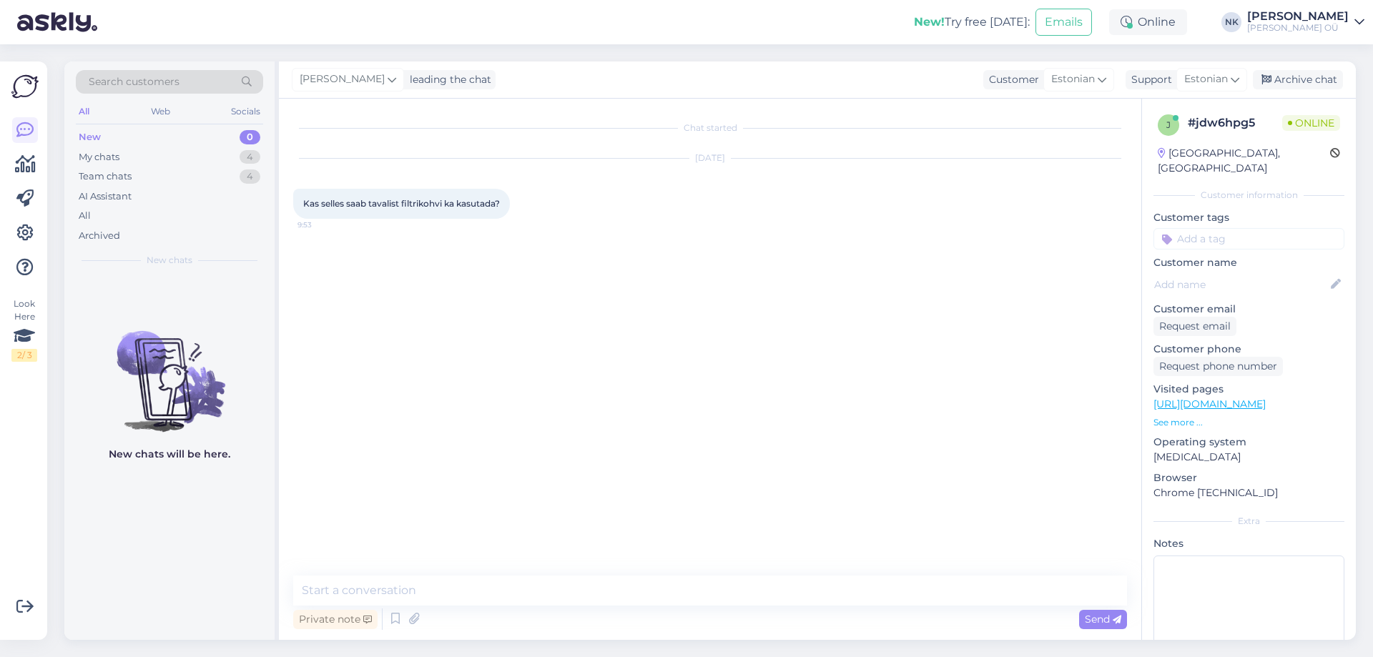
click at [1251, 398] on link "[URL][DOMAIN_NAME]" at bounding box center [1209, 404] width 112 height 13
click at [608, 593] on textarea at bounding box center [710, 591] width 834 height 30
type textarea "Tere! Jah, saab kasutada juba jahvatatud kohvi"
click at [659, 585] on textarea at bounding box center [710, 591] width 834 height 30
type textarea "Palun"
